Goal: Information Seeking & Learning: Check status

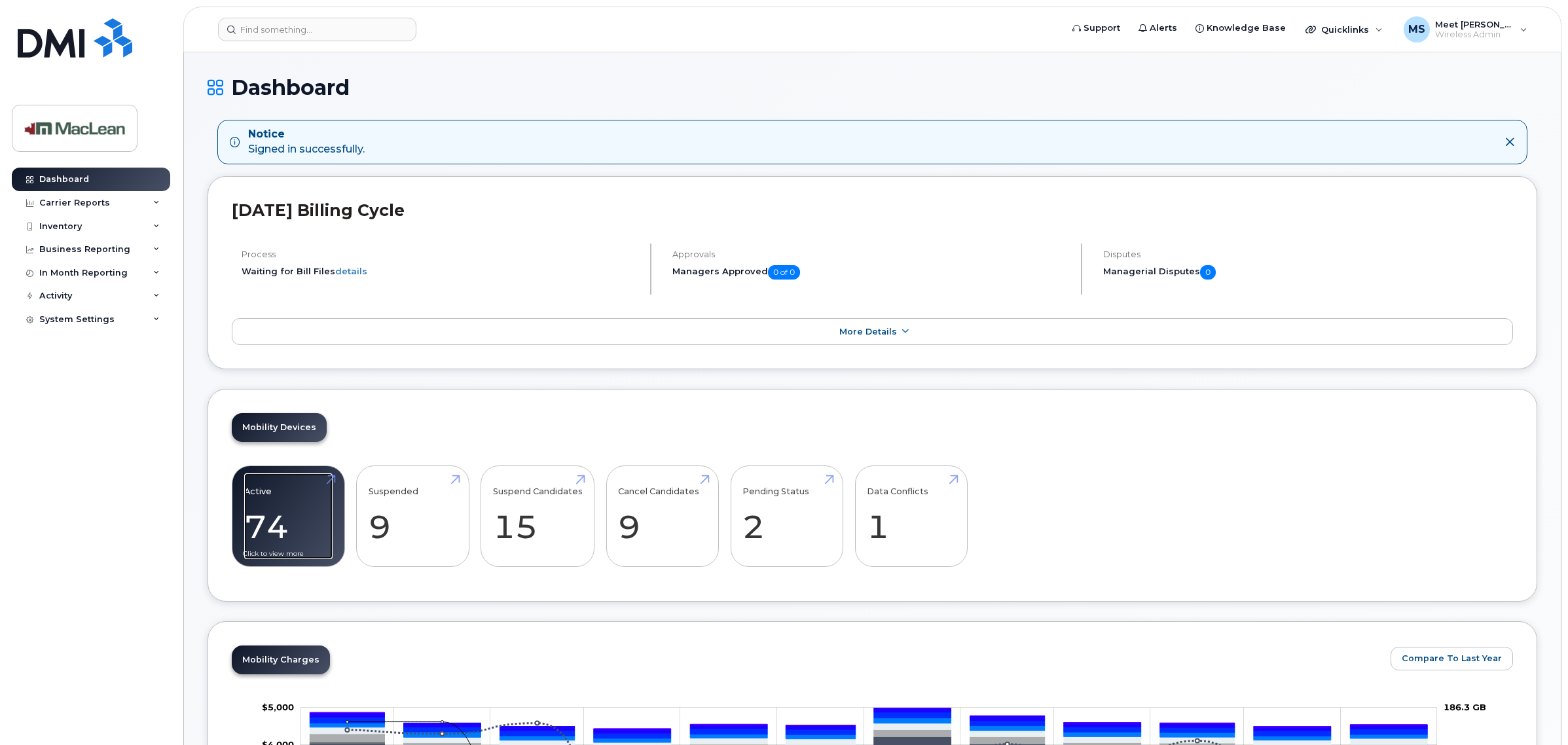
click at [308, 513] on link "Active 74 -20%" at bounding box center [289, 516] width 89 height 86
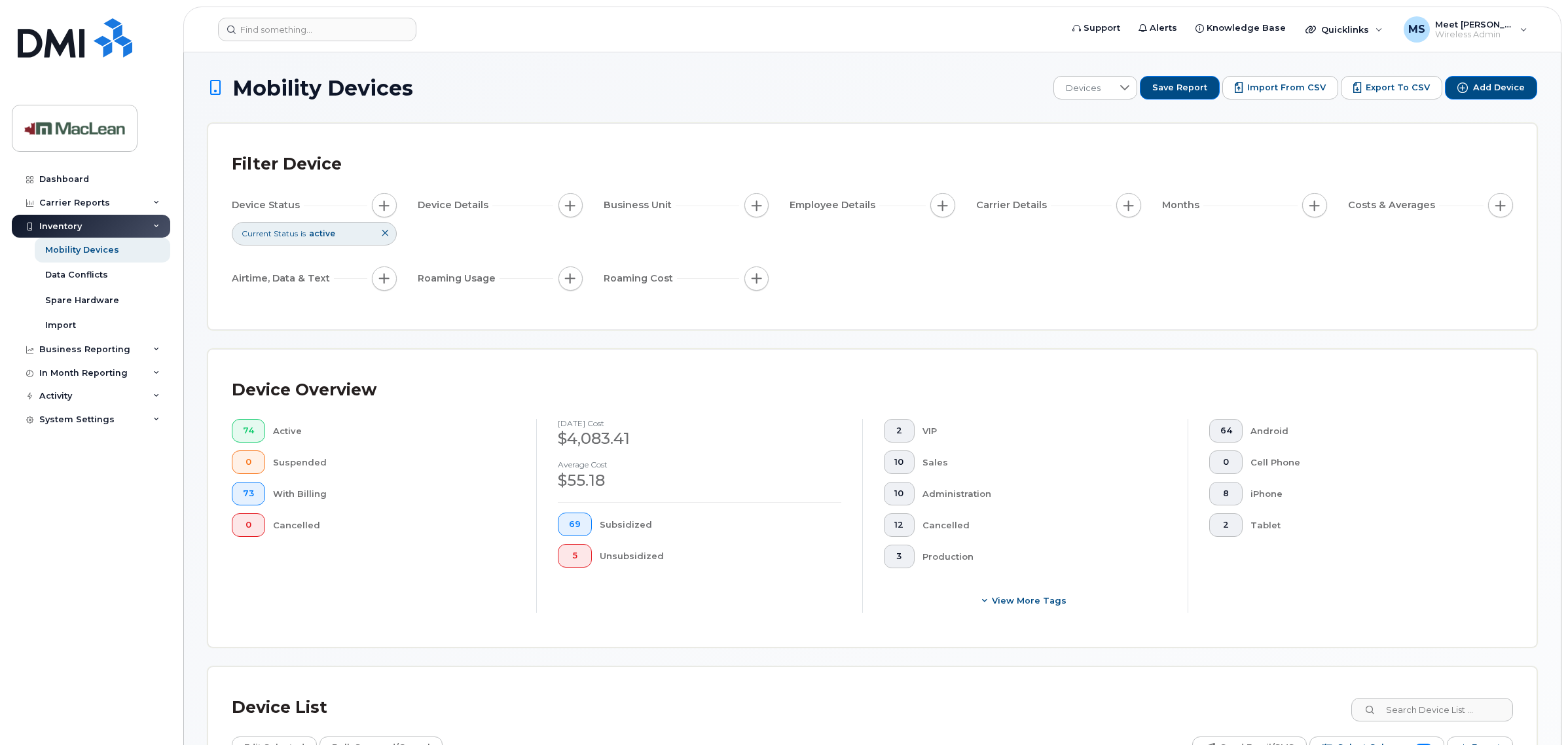
scroll to position [155, 0]
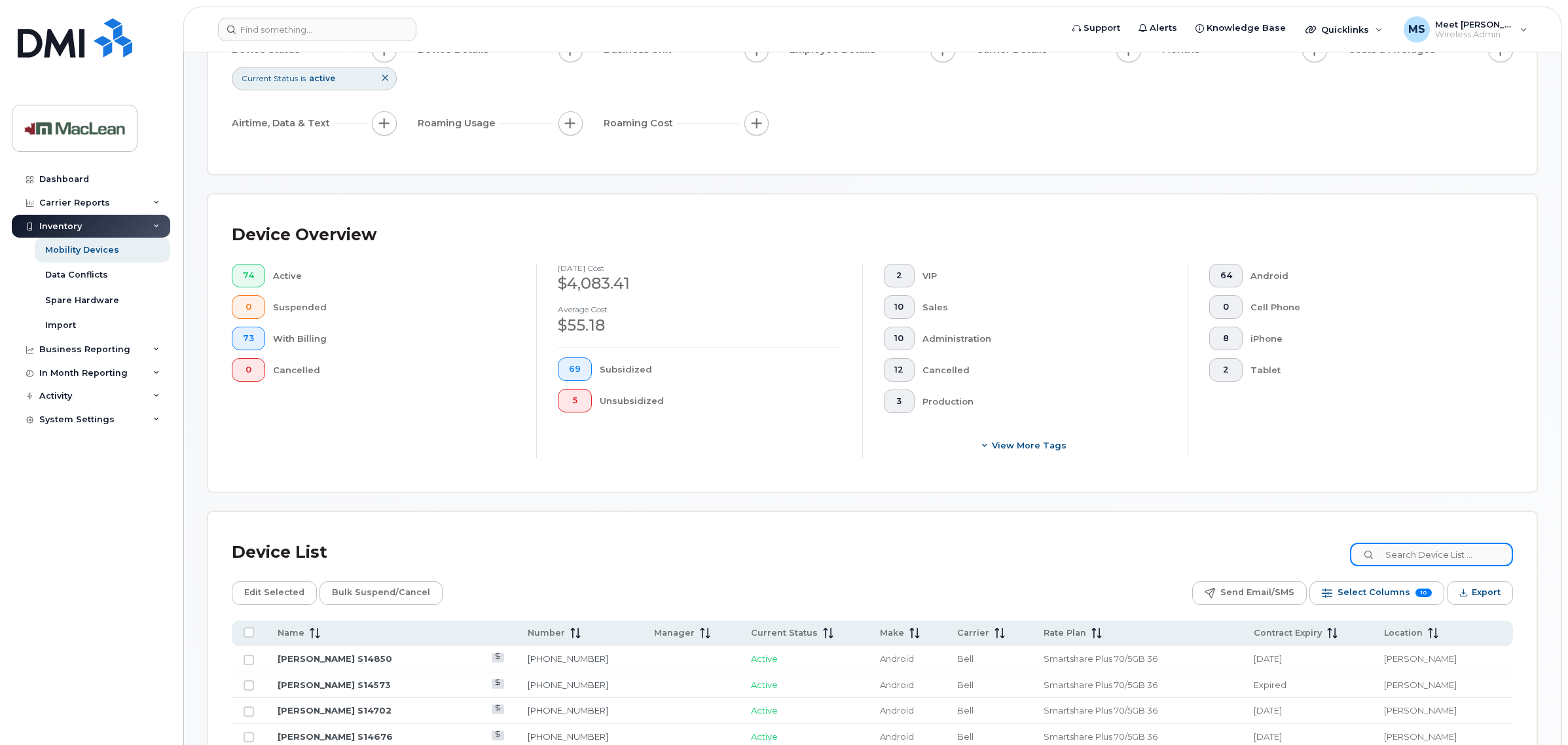
click at [1429, 554] on input at bounding box center [1431, 554] width 163 height 23
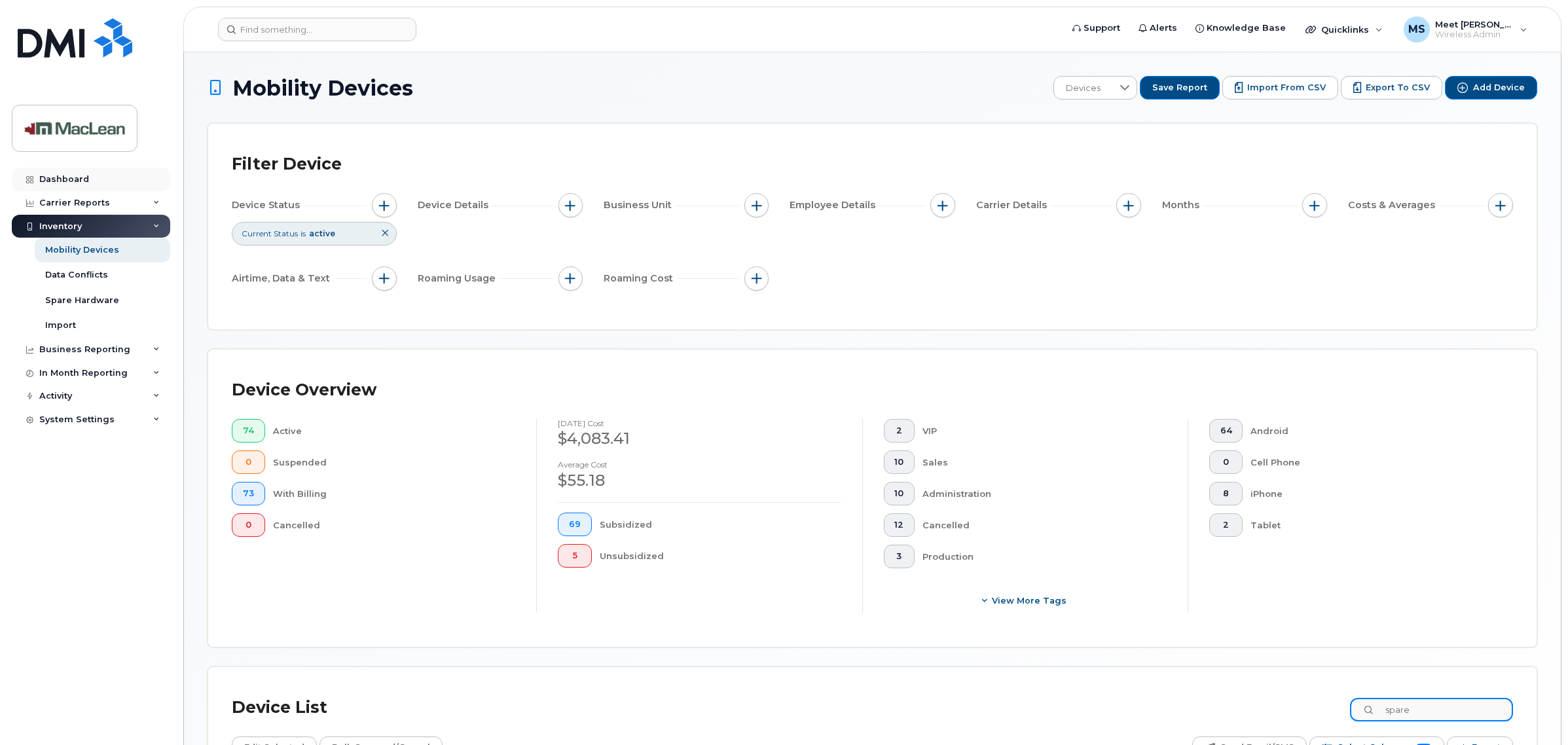
type input "spare"
click at [64, 186] on link "Dashboard" at bounding box center [91, 179] width 158 height 23
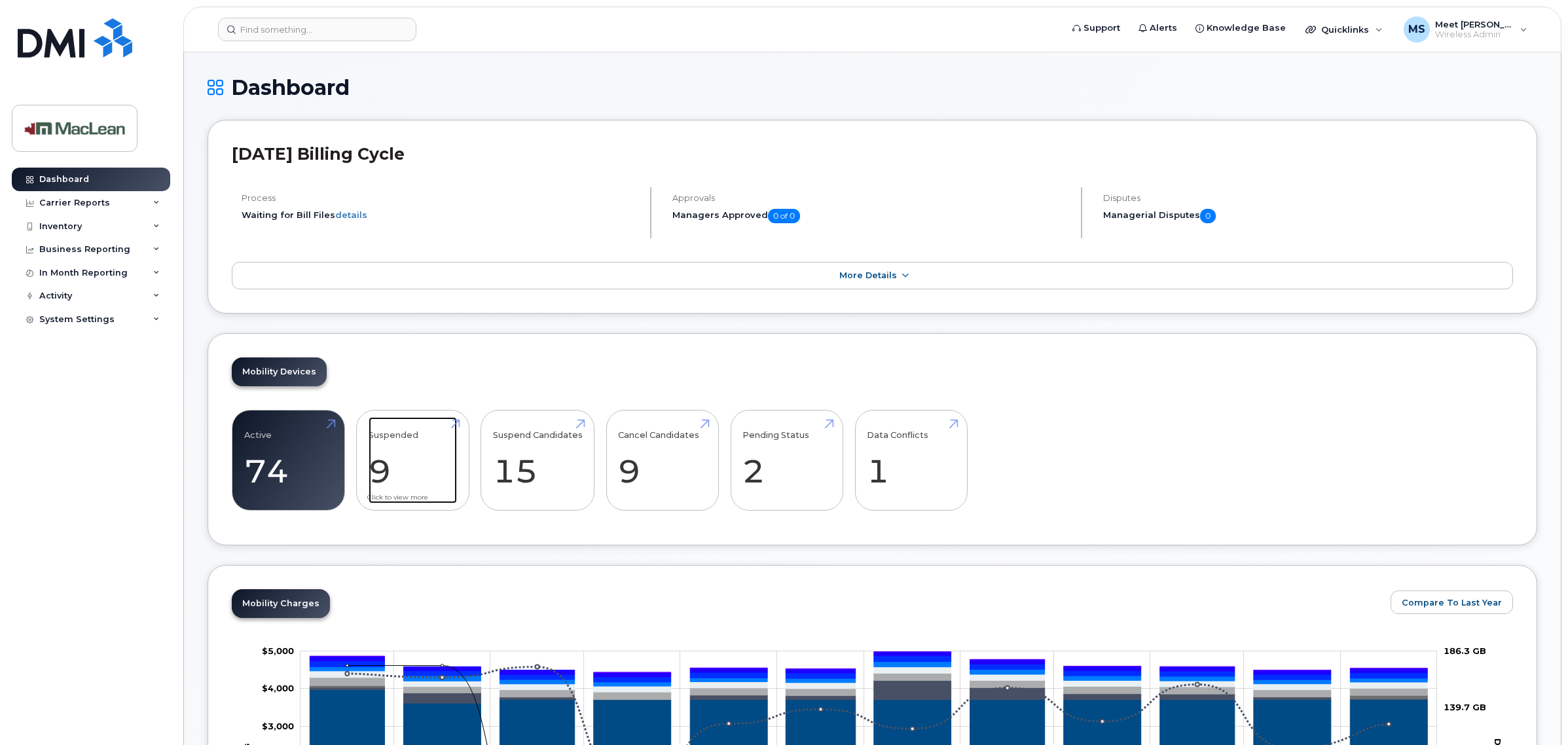
click at [407, 466] on link "Suspended 9 -18%" at bounding box center [413, 460] width 89 height 86
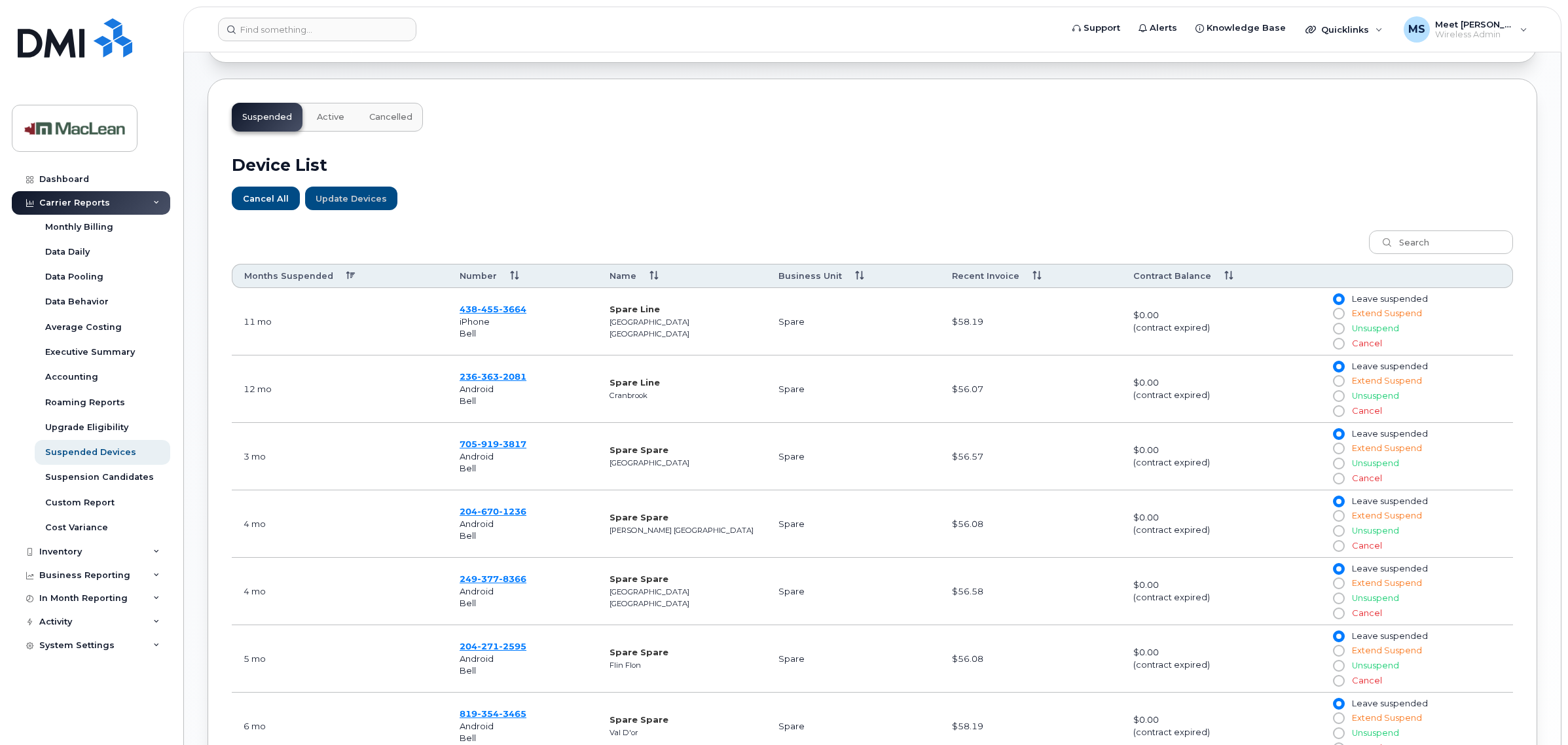
scroll to position [240, 0]
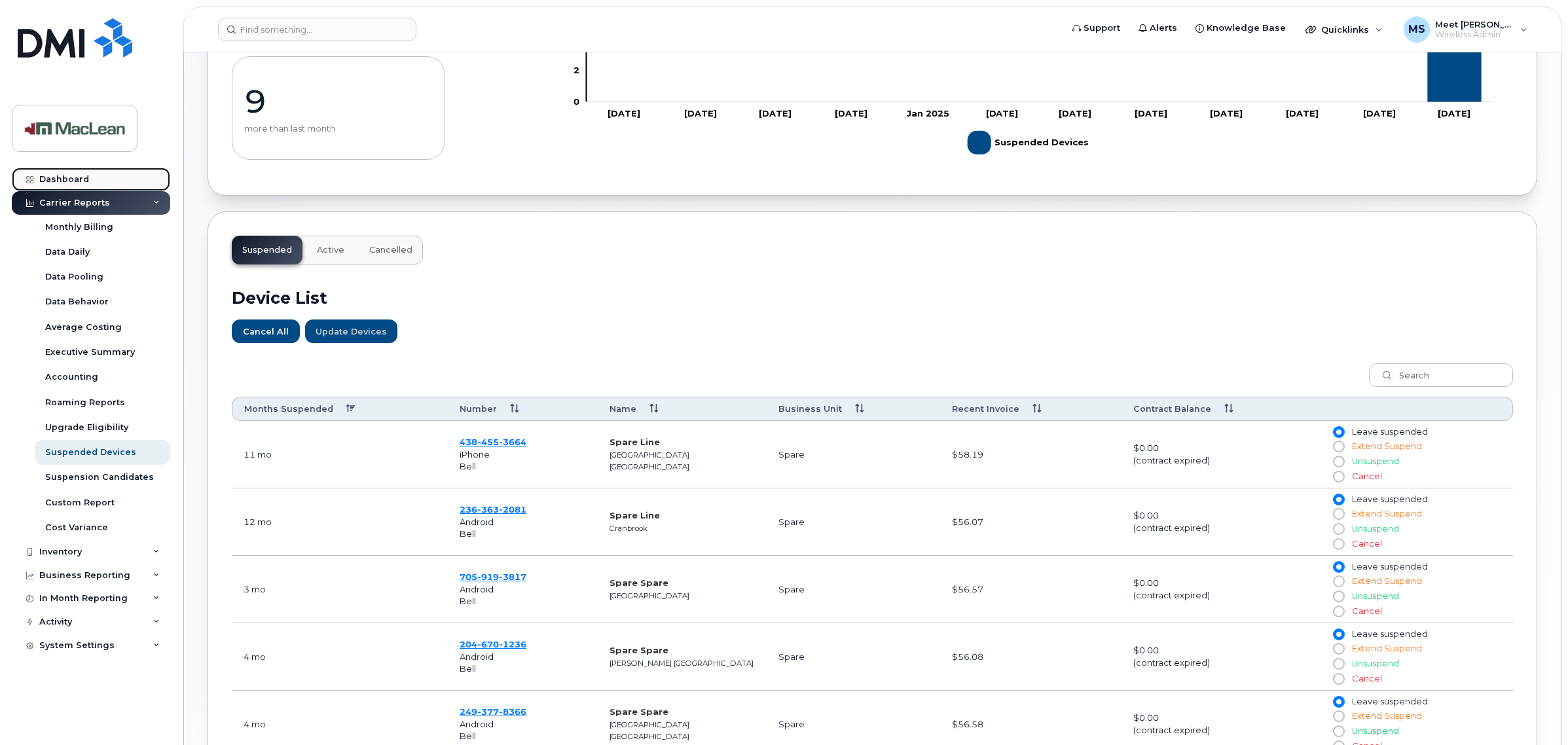
click at [64, 185] on div "Dashboard" at bounding box center [64, 179] width 50 height 10
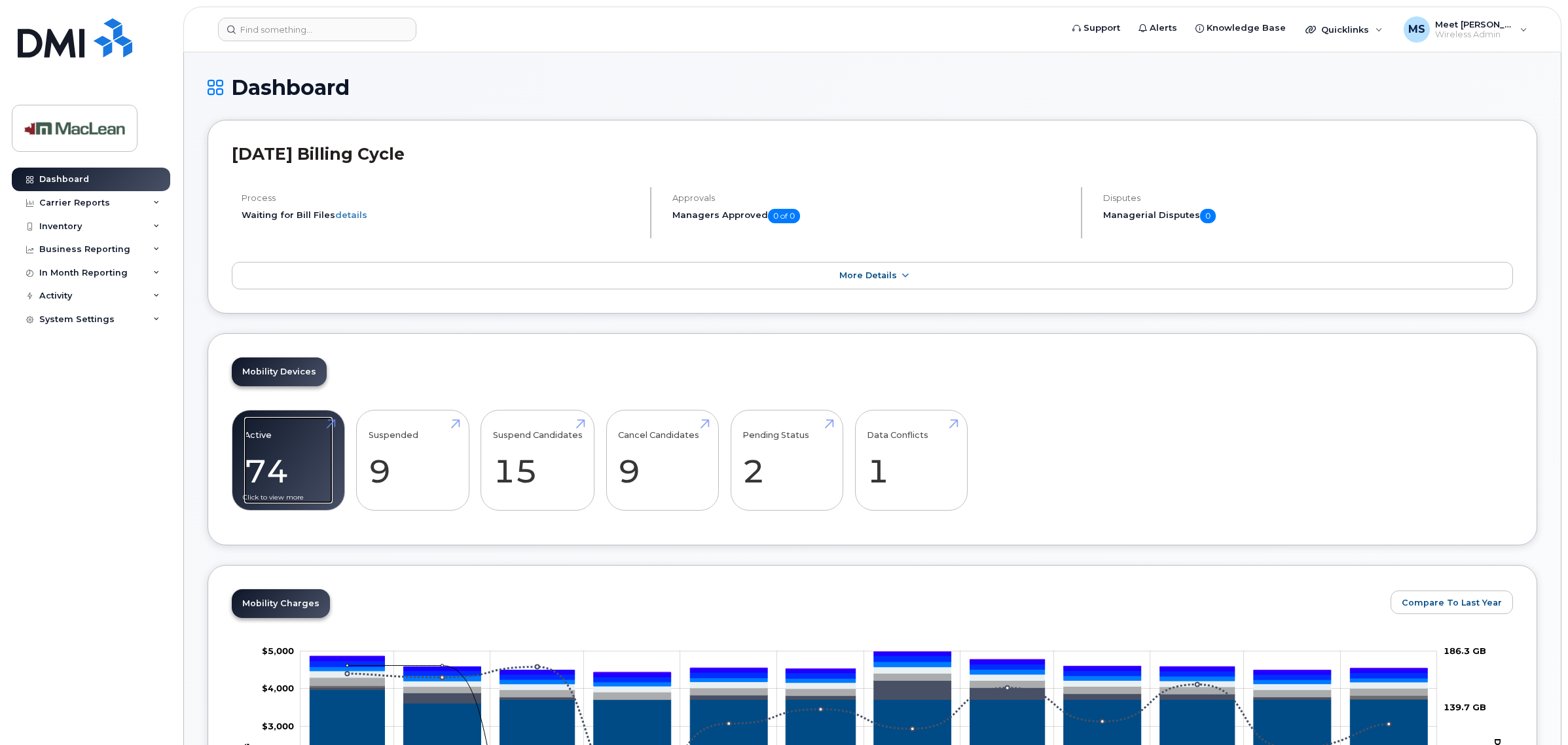
click at [286, 477] on link "Active 74 -20%" at bounding box center [289, 460] width 89 height 86
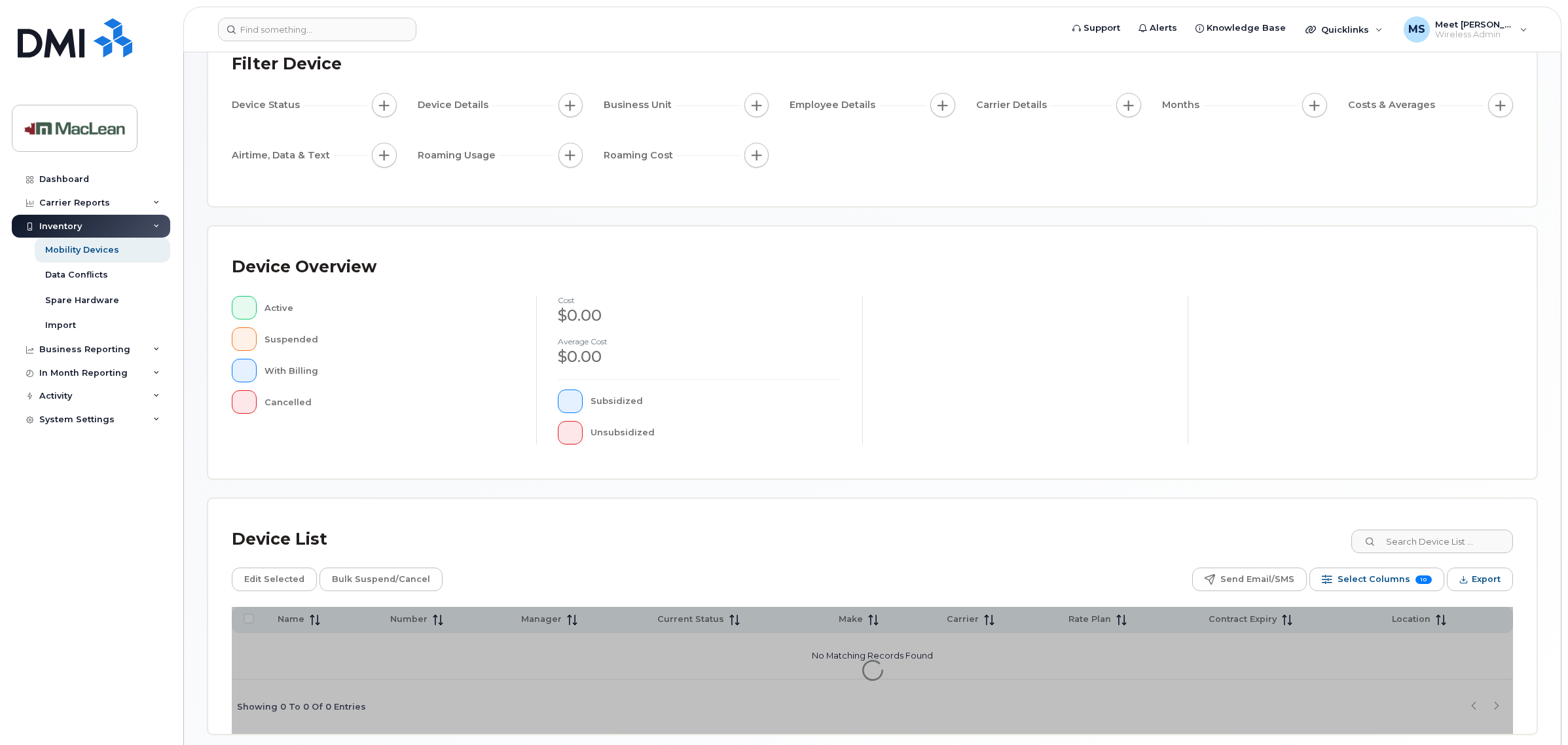
scroll to position [155, 0]
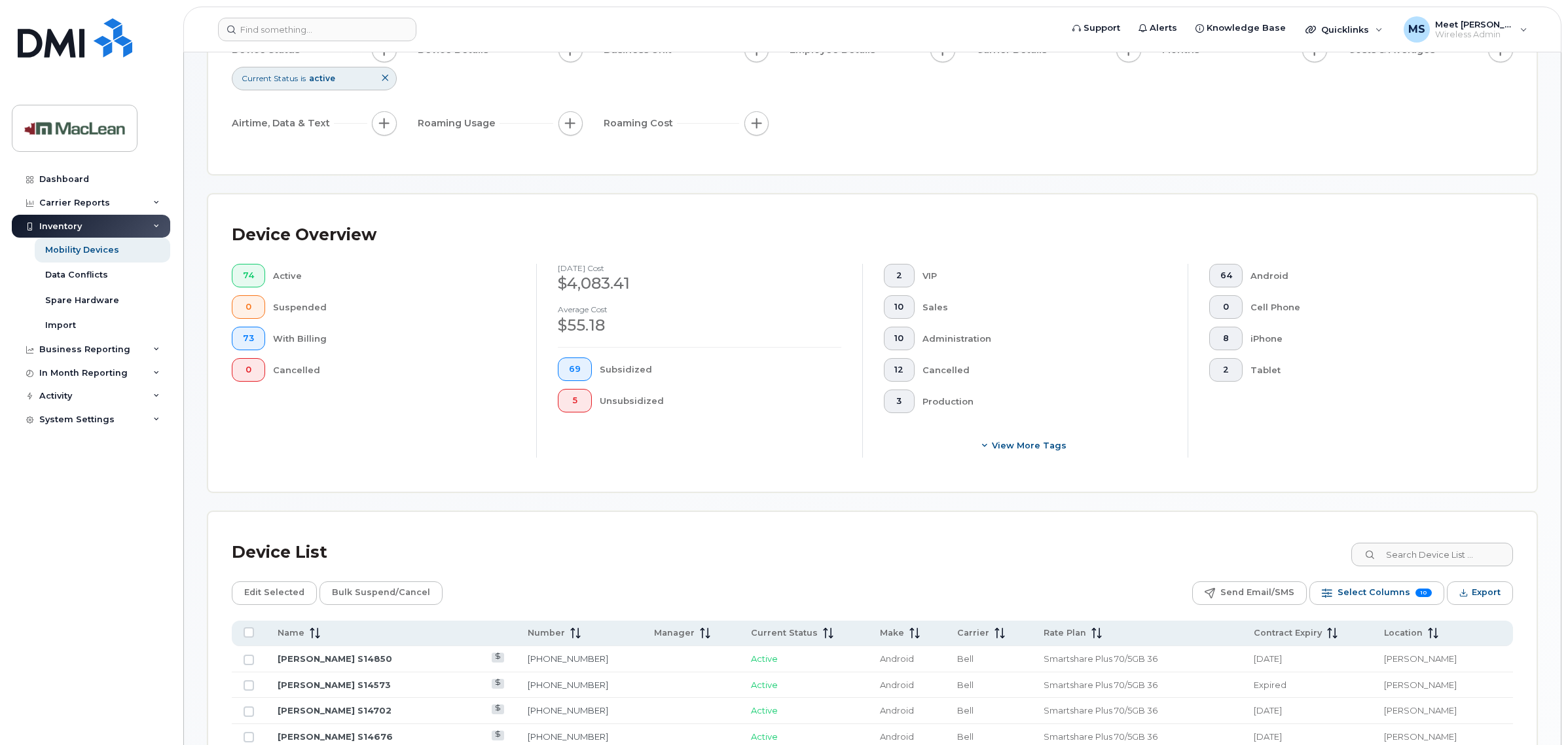
click at [1451, 487] on div "Device Overview 74 Active 0 Suspended 73 With Billing 0 Cancelled [DATE] cost $…" at bounding box center [872, 342] width 1329 height 297
click at [1411, 551] on input at bounding box center [1431, 554] width 163 height 23
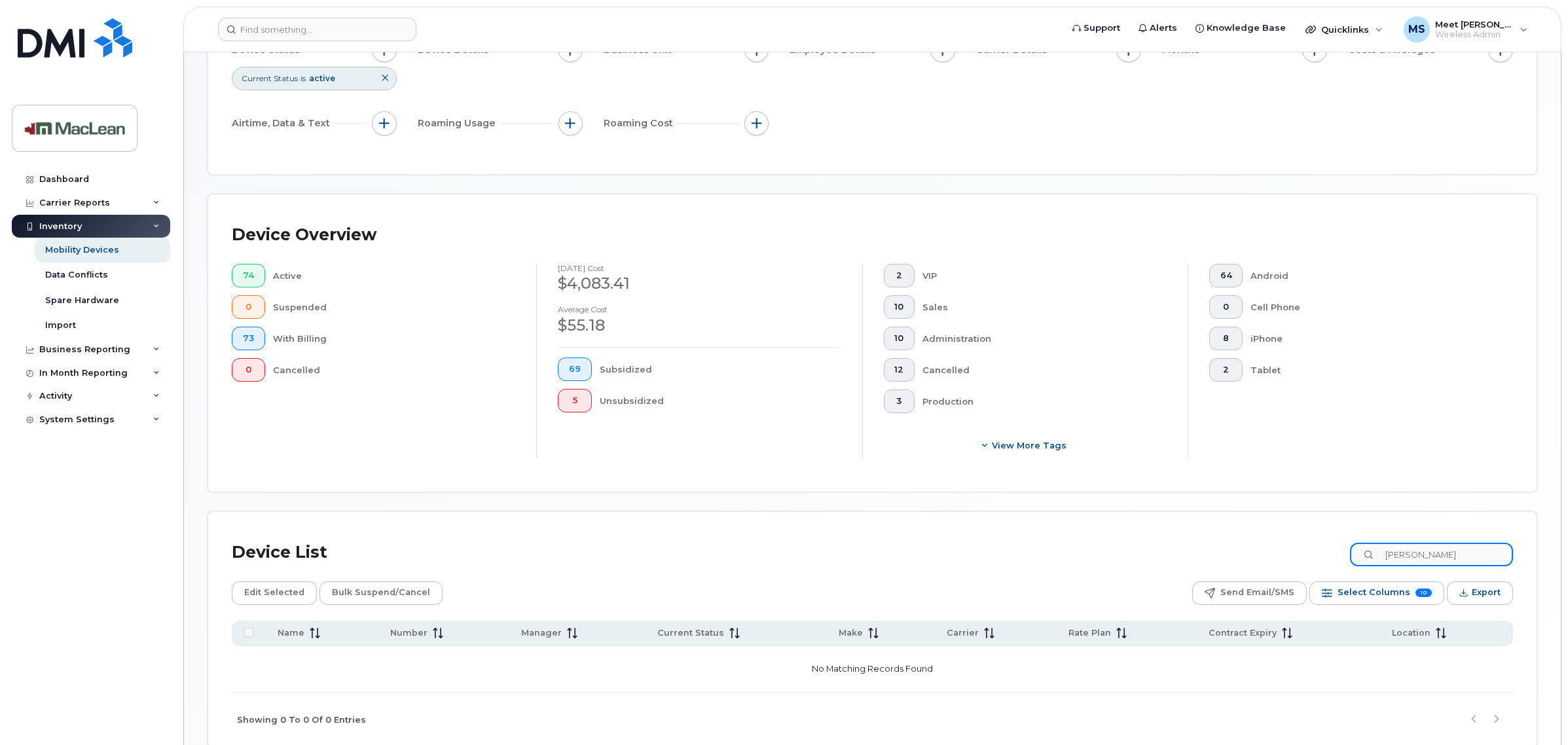
drag, startPoint x: 1446, startPoint y: 558, endPoint x: 1299, endPoint y: 551, distance: 147.2
click at [1299, 551] on div "Device List [PERSON_NAME]" at bounding box center [872, 552] width 1282 height 34
paste input "D"
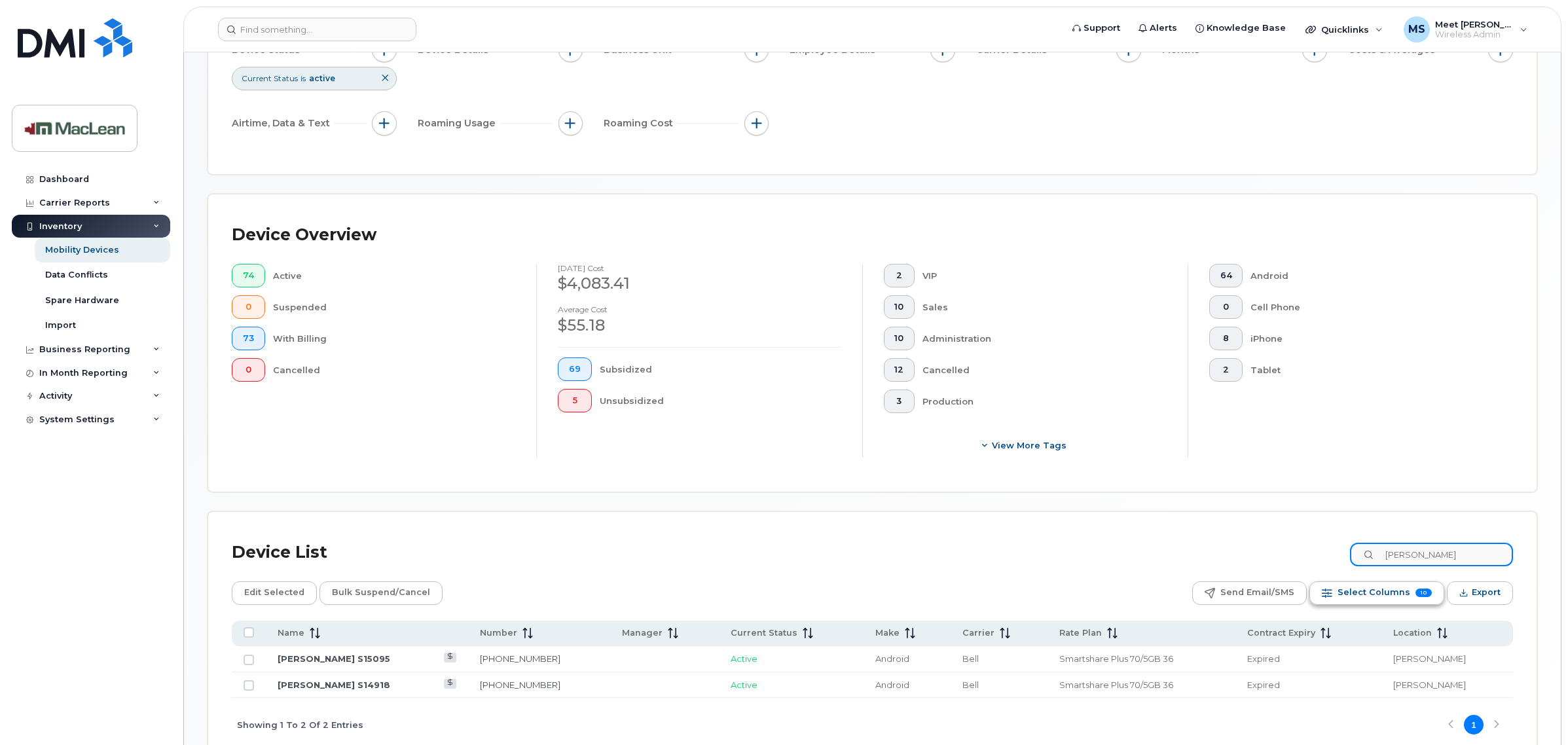
type input "[PERSON_NAME]"
